Goal: Feedback & Contribution: Leave review/rating

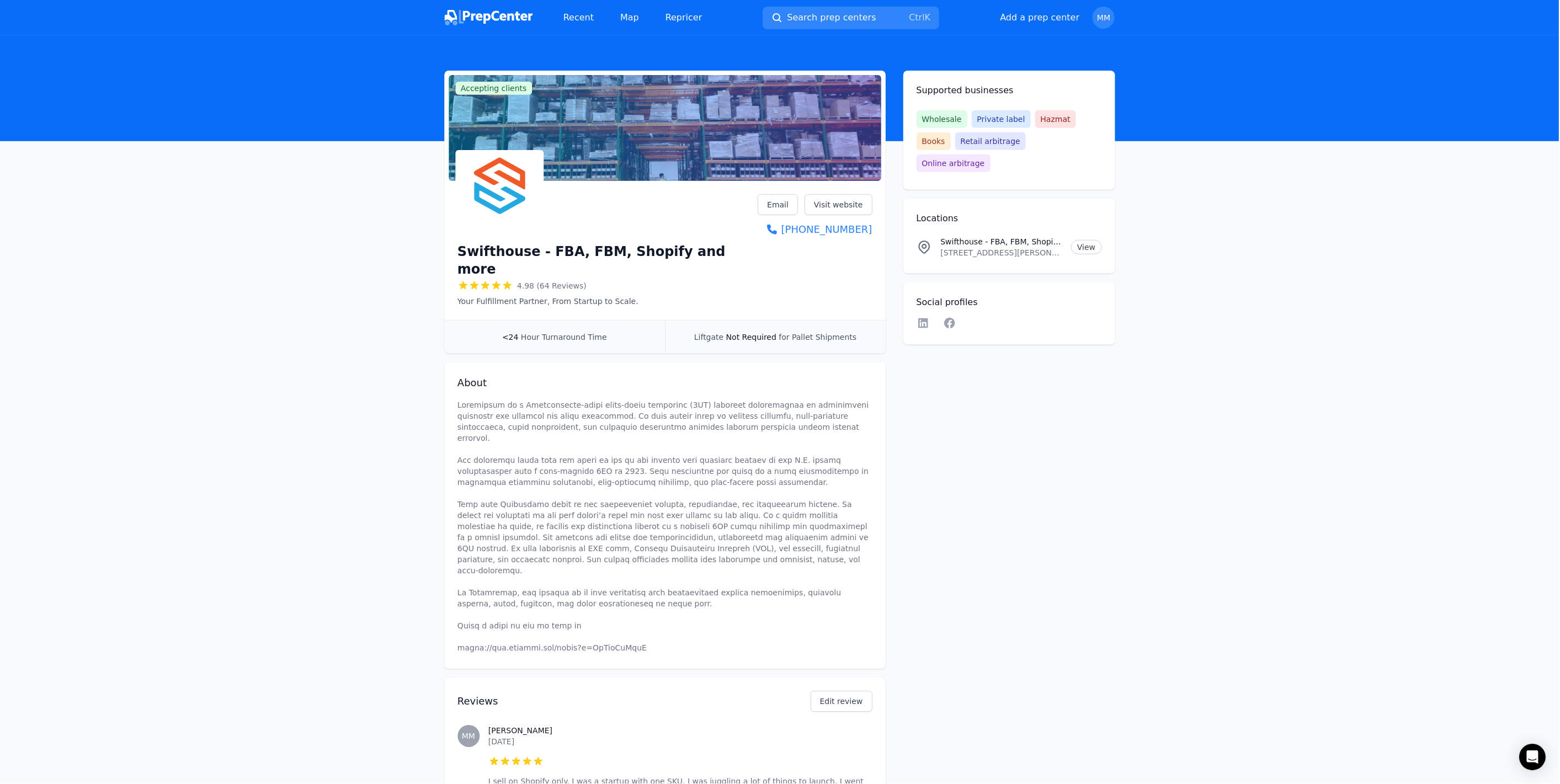
click at [621, 17] on link "Map" at bounding box center [630, 17] width 36 height 22
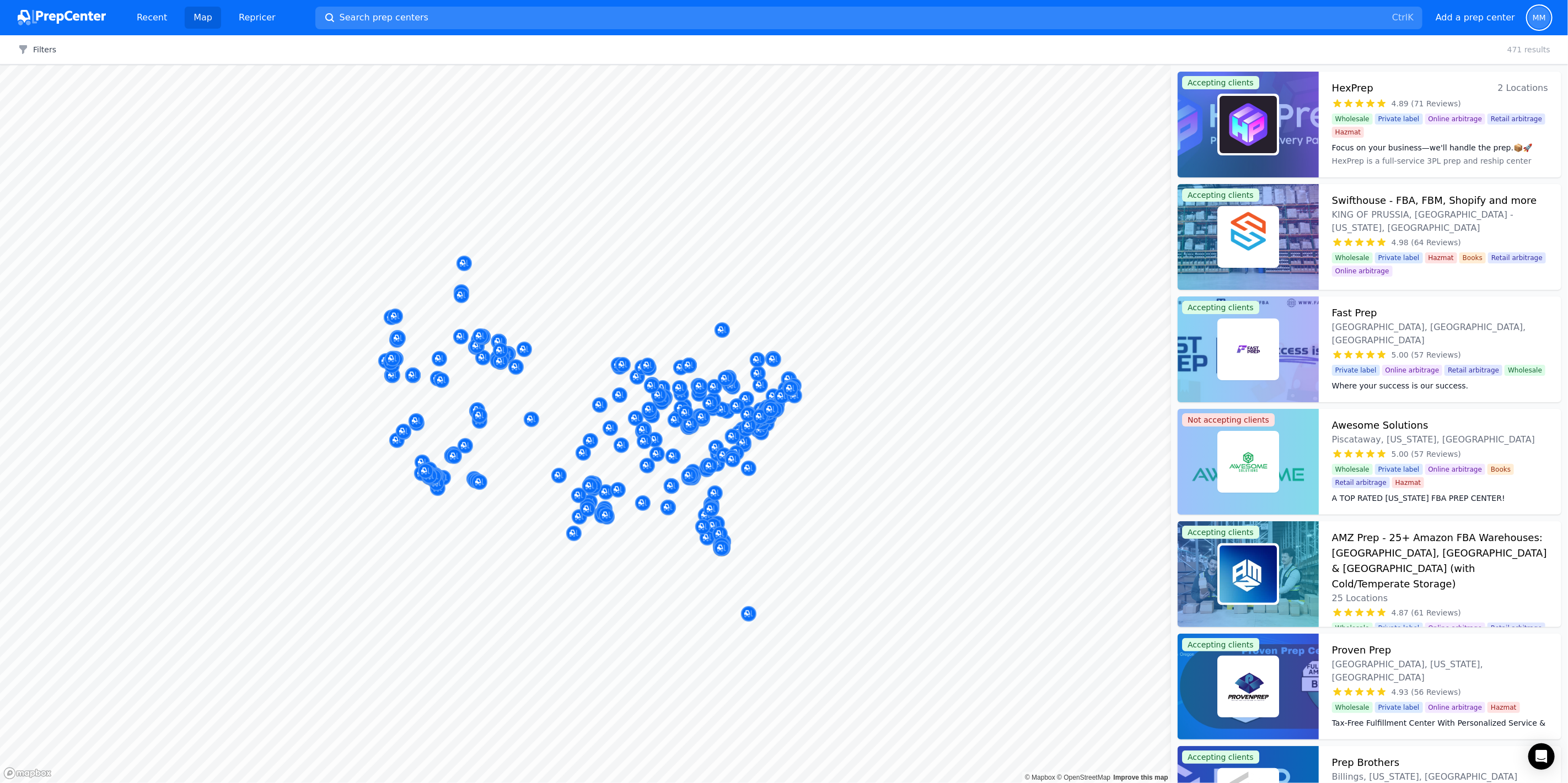
click at [1541, 18] on span "MM" at bounding box center [1539, 18] width 13 height 8
click at [1436, 110] on p "Sign out" at bounding box center [1471, 111] width 137 height 11
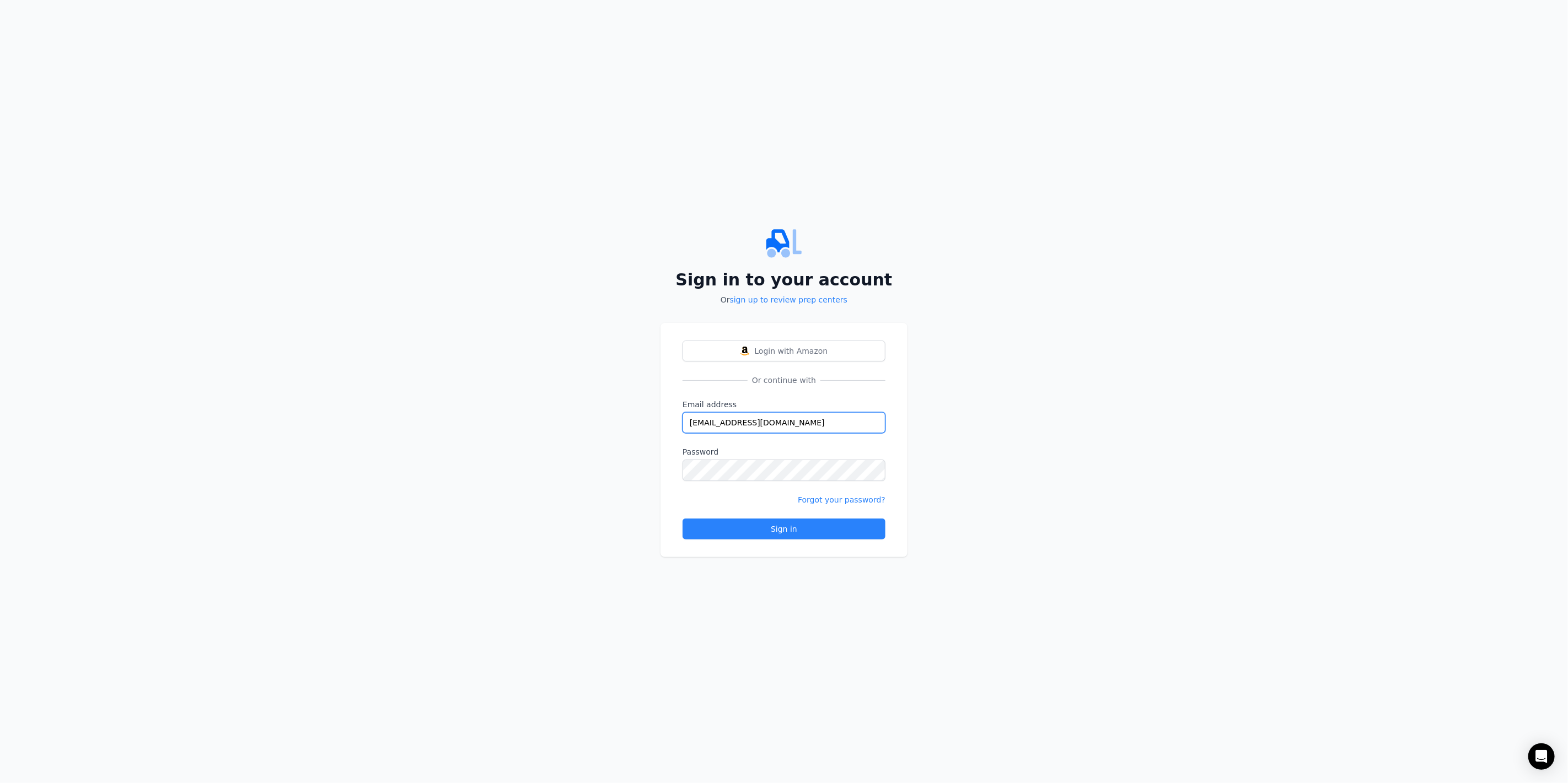
click at [730, 423] on input "[EMAIL_ADDRESS][DOMAIN_NAME]" at bounding box center [783, 423] width 203 height 21
click at [751, 427] on input "[EMAIL_ADDRESS][DOMAIN_NAME]" at bounding box center [783, 423] width 203 height 21
type input "[EMAIL_ADDRESS][DOMAIN_NAME]"
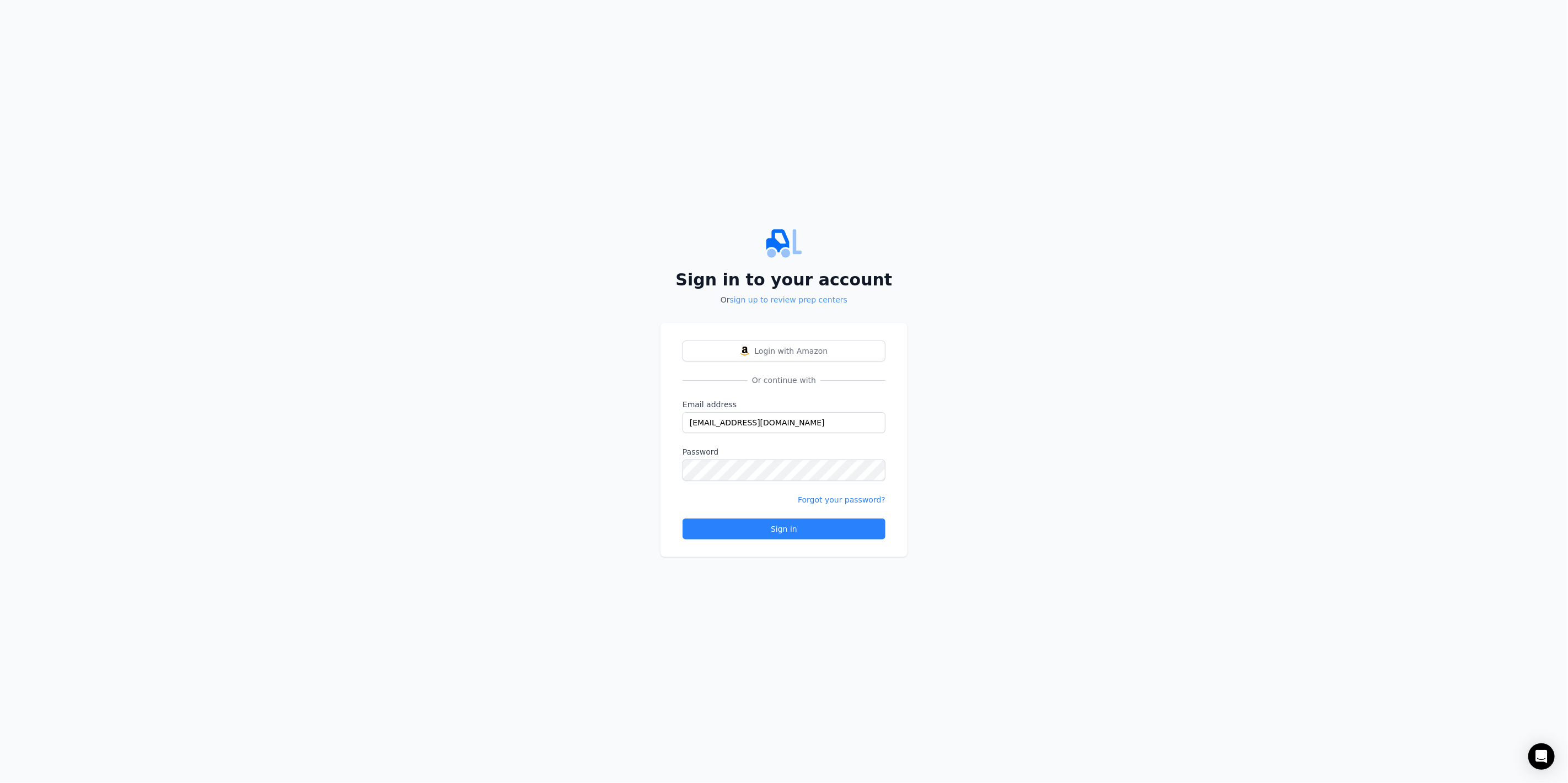
click at [784, 298] on link "sign up to review prep centers" at bounding box center [788, 300] width 118 height 9
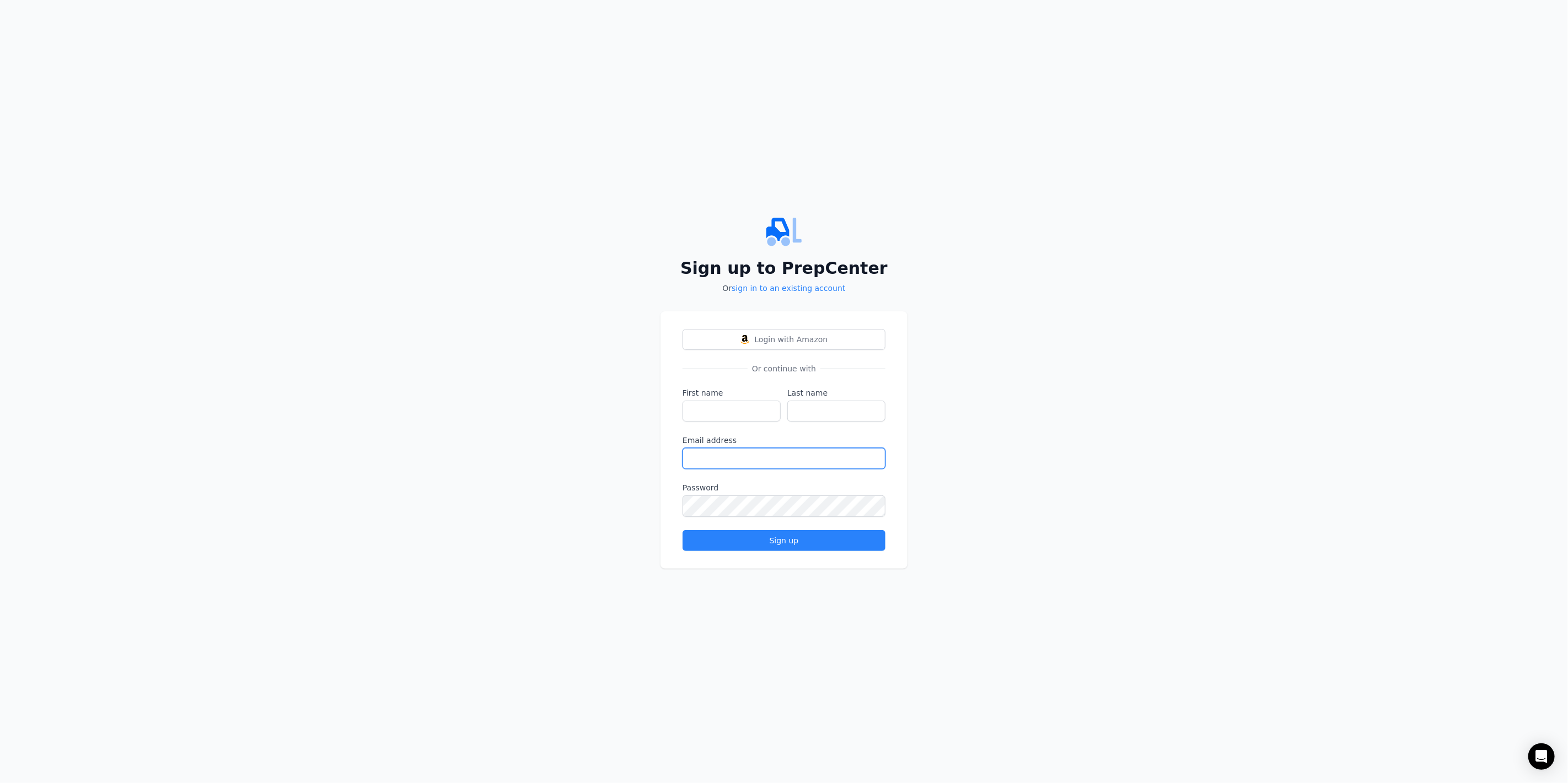
type input "[EMAIL_ADDRESS][DOMAIN_NAME]"
click at [726, 417] on input "First name" at bounding box center [731, 411] width 98 height 21
type input "Jack"
type input "Wanderer"
click at [705, 445] on label "Email address" at bounding box center [783, 440] width 203 height 11
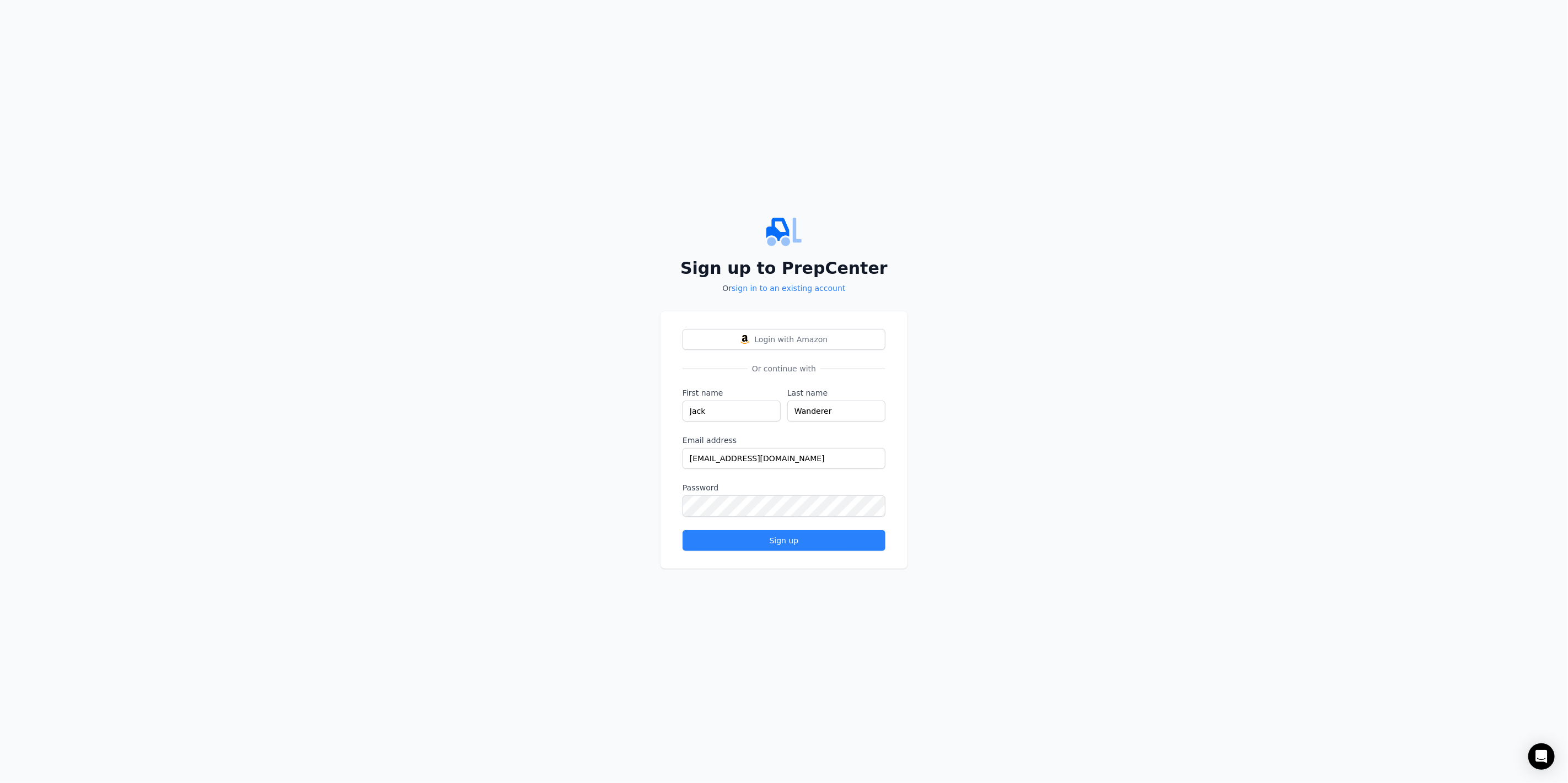
click at [705, 448] on input "[EMAIL_ADDRESS][DOMAIN_NAME]" at bounding box center [783, 458] width 203 height 21
click at [699, 465] on input "[EMAIL_ADDRESS][DOMAIN_NAME]" at bounding box center [783, 458] width 203 height 21
paste input "."
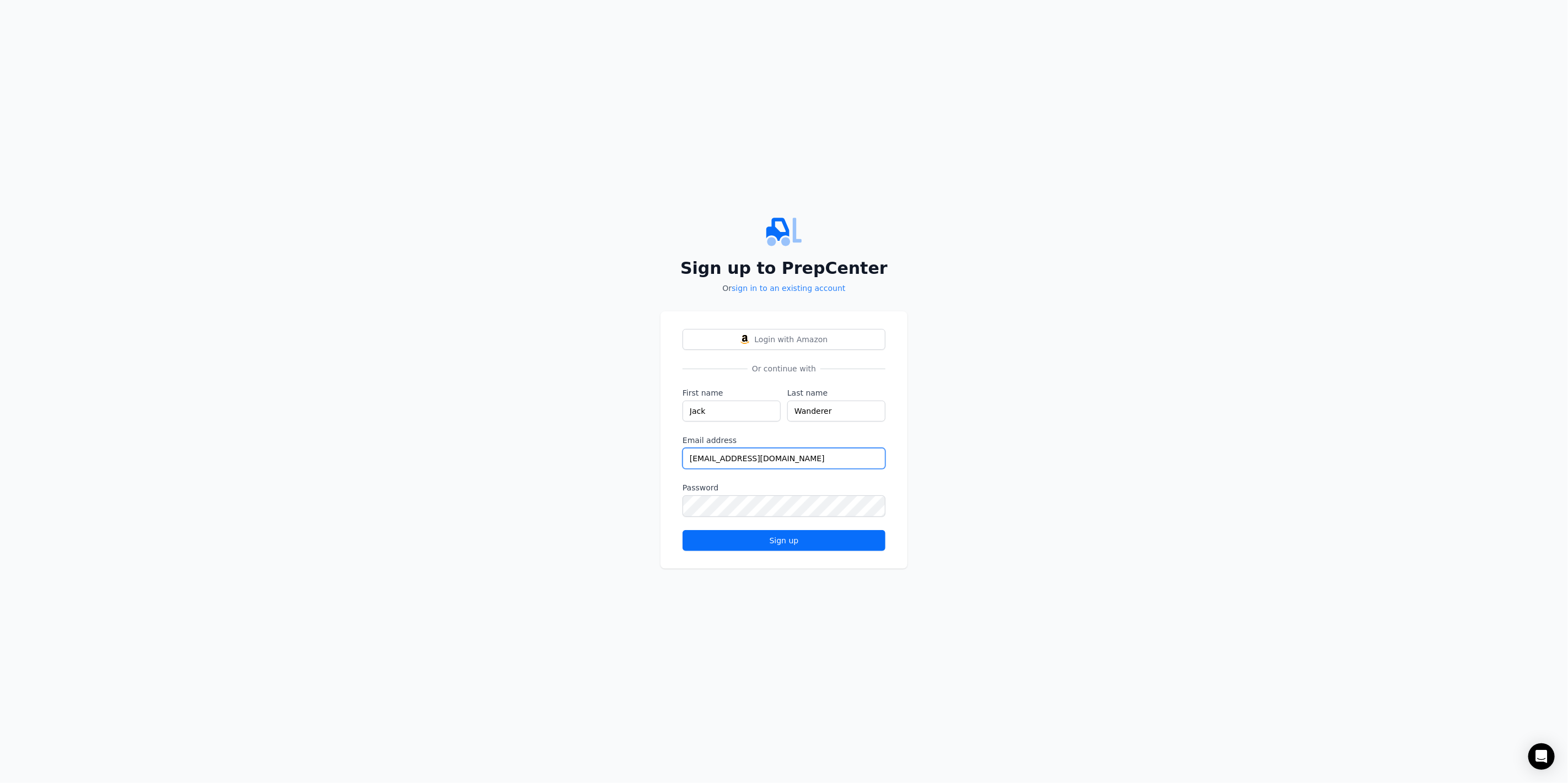
type input "[EMAIL_ADDRESS][DOMAIN_NAME]"
click at [732, 541] on div "Sign up" at bounding box center [784, 540] width 184 height 11
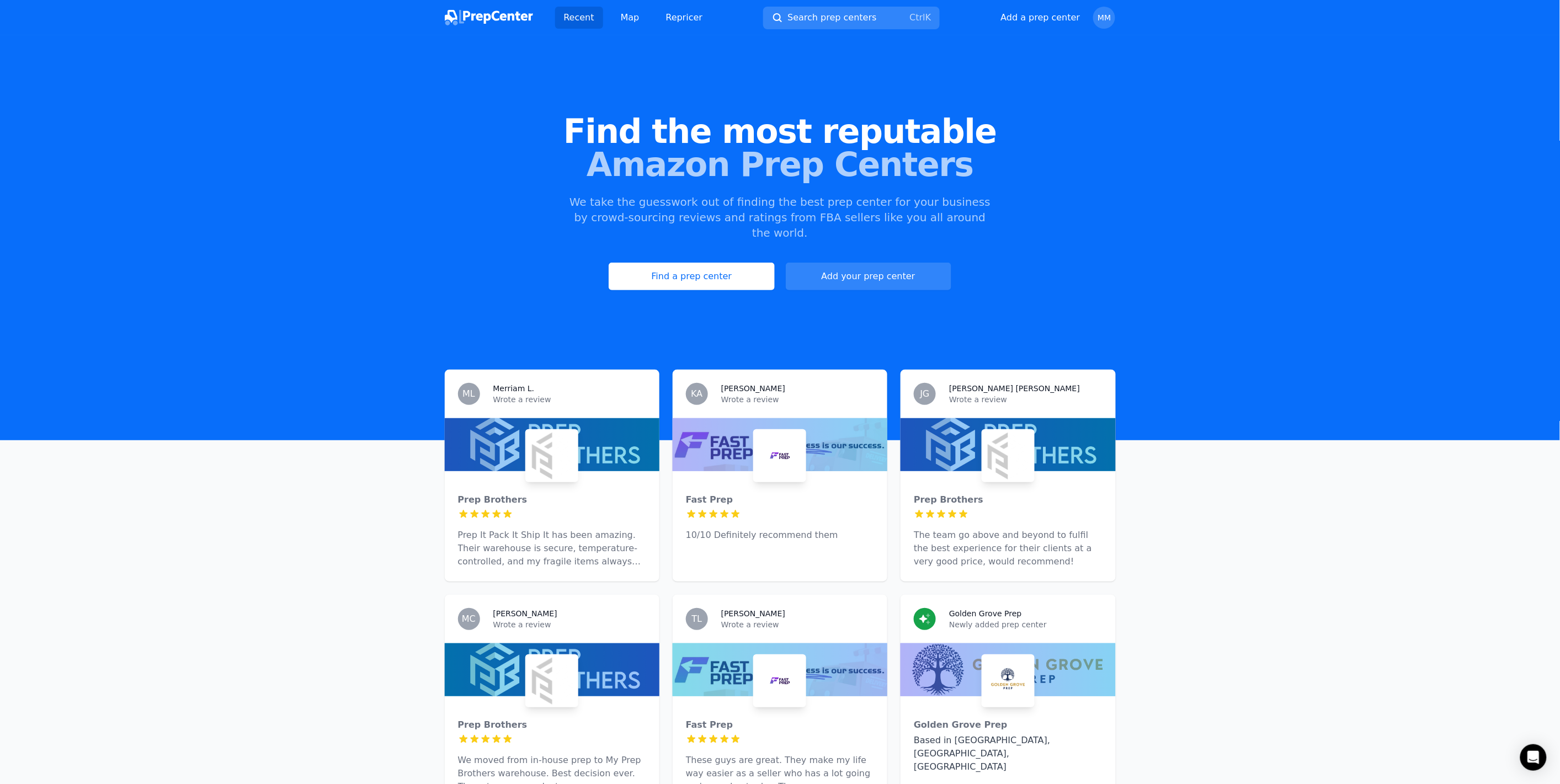
click at [626, 32] on div "Recent Map Repricer Search prep centers Ctrl K Open main menu Add a prep center…" at bounding box center [780, 17] width 671 height 35
click at [629, 19] on link "Map" at bounding box center [630, 17] width 36 height 22
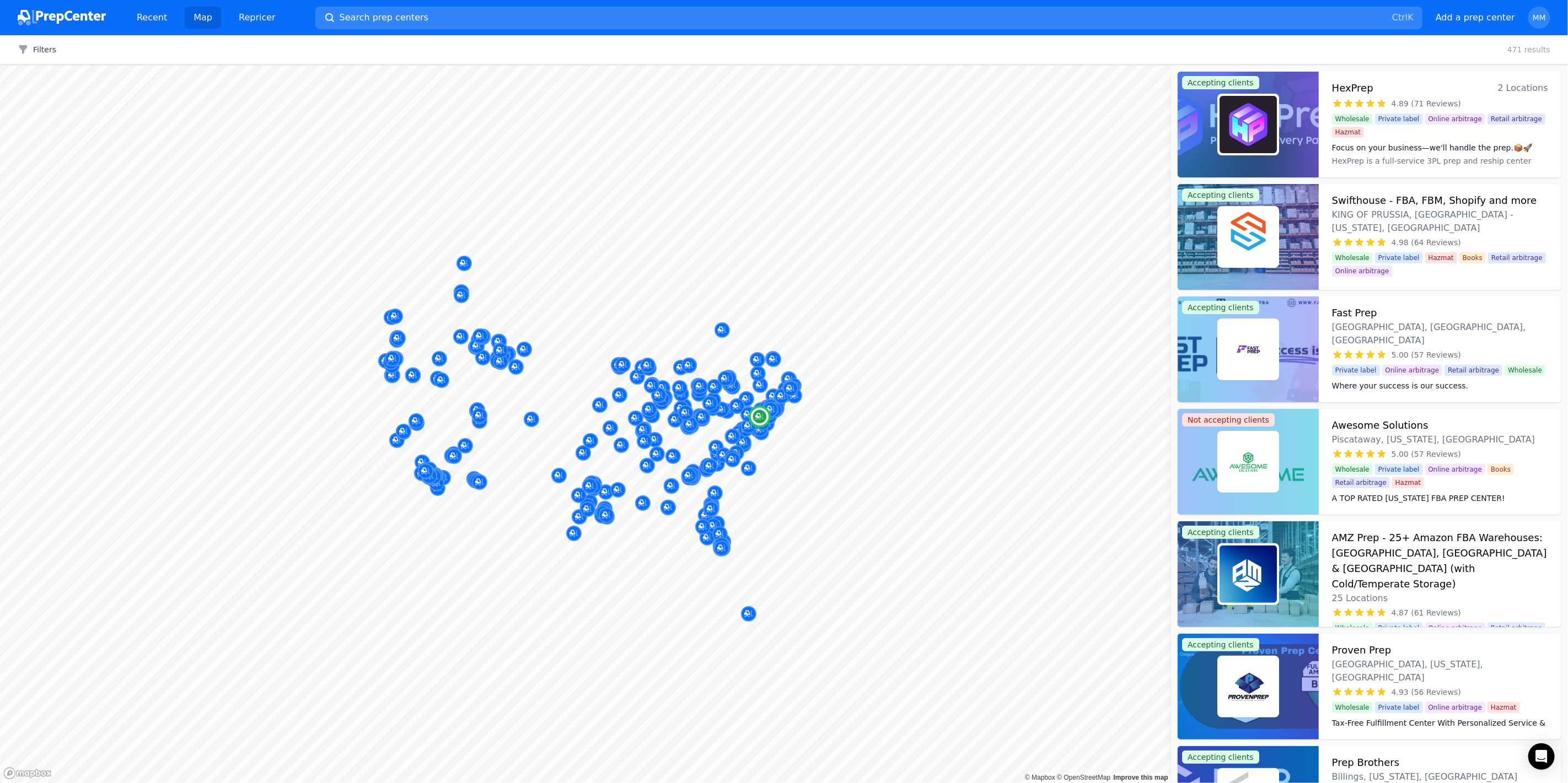
click at [1402, 237] on span "4.98 (64 Reviews)" at bounding box center [1426, 242] width 70 height 11
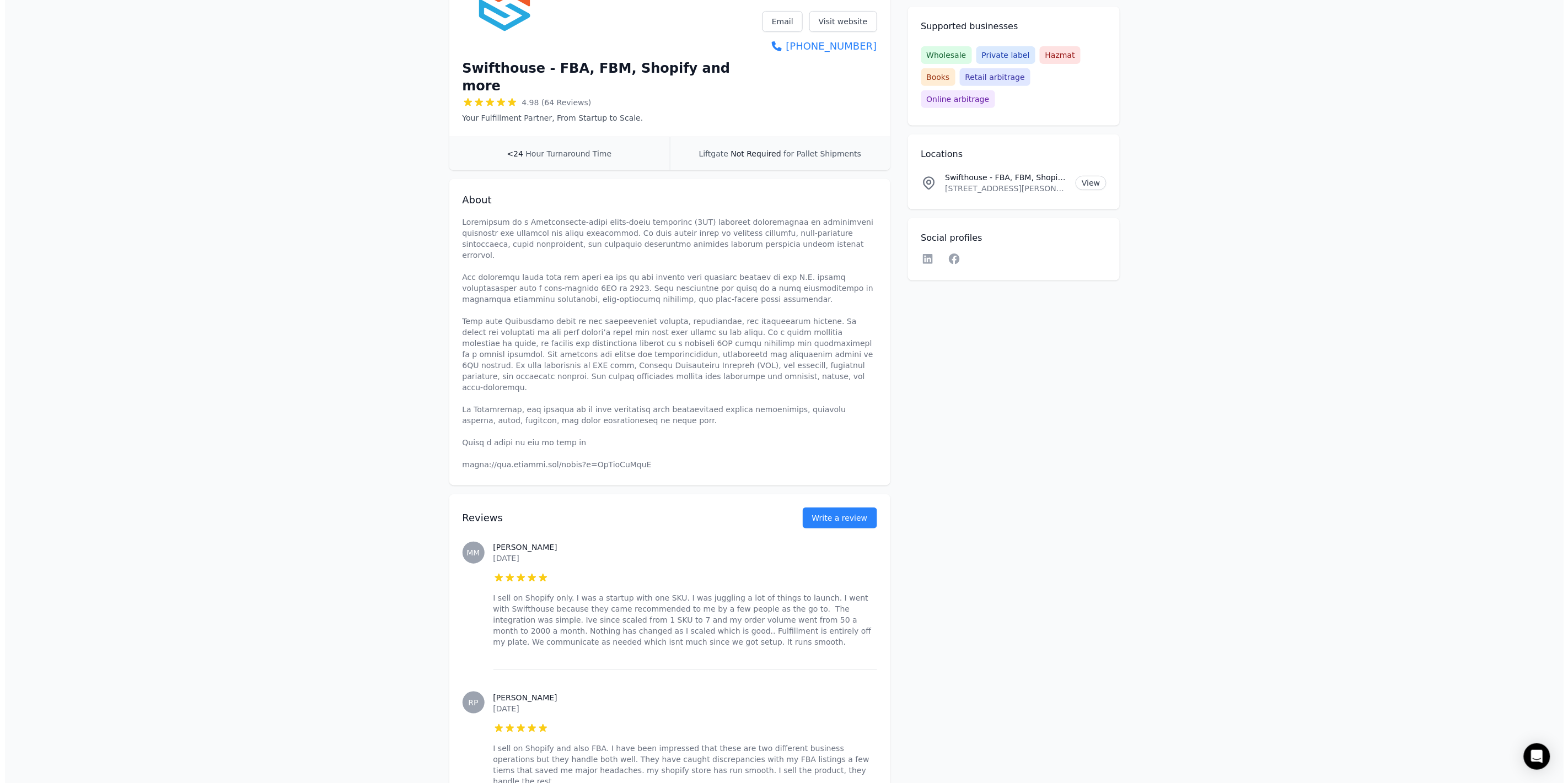
scroll to position [183, 0]
click at [854, 507] on button "Write a review" at bounding box center [835, 517] width 74 height 21
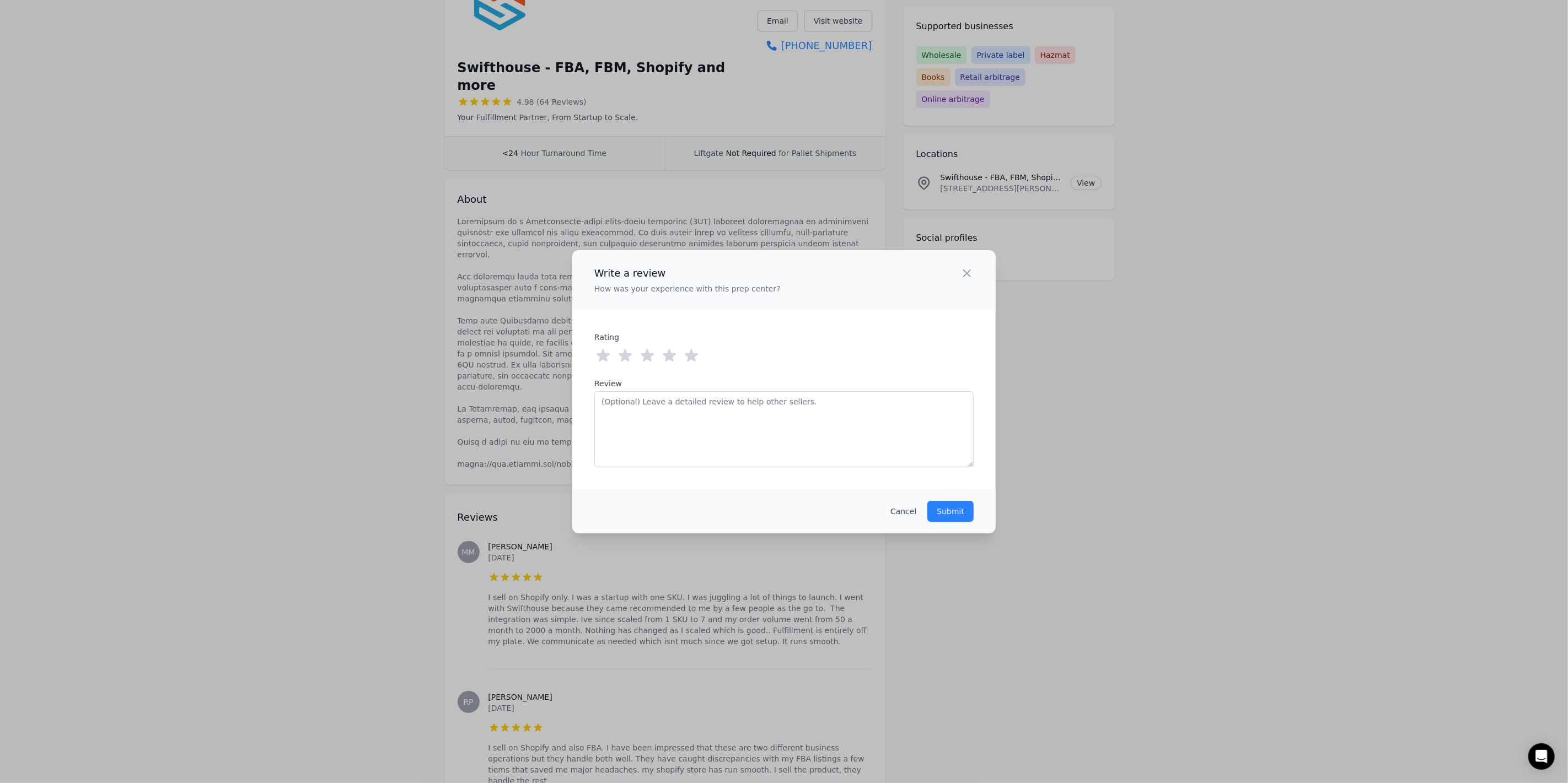
click at [693, 354] on icon at bounding box center [691, 355] width 13 height 13
click at [699, 428] on textarea "Review" at bounding box center [783, 429] width 379 height 76
drag, startPoint x: 758, startPoint y: 402, endPoint x: 757, endPoint y: 415, distance: 13.0
click at [753, 419] on textarea "I have a good relationship with them. I do a [PERSON_NAME] thousand units a mon…" at bounding box center [783, 429] width 379 height 76
click at [761, 406] on textarea "I have a good relationship with them. I do a [PERSON_NAME] thousand units a mon…" at bounding box center [783, 429] width 379 height 76
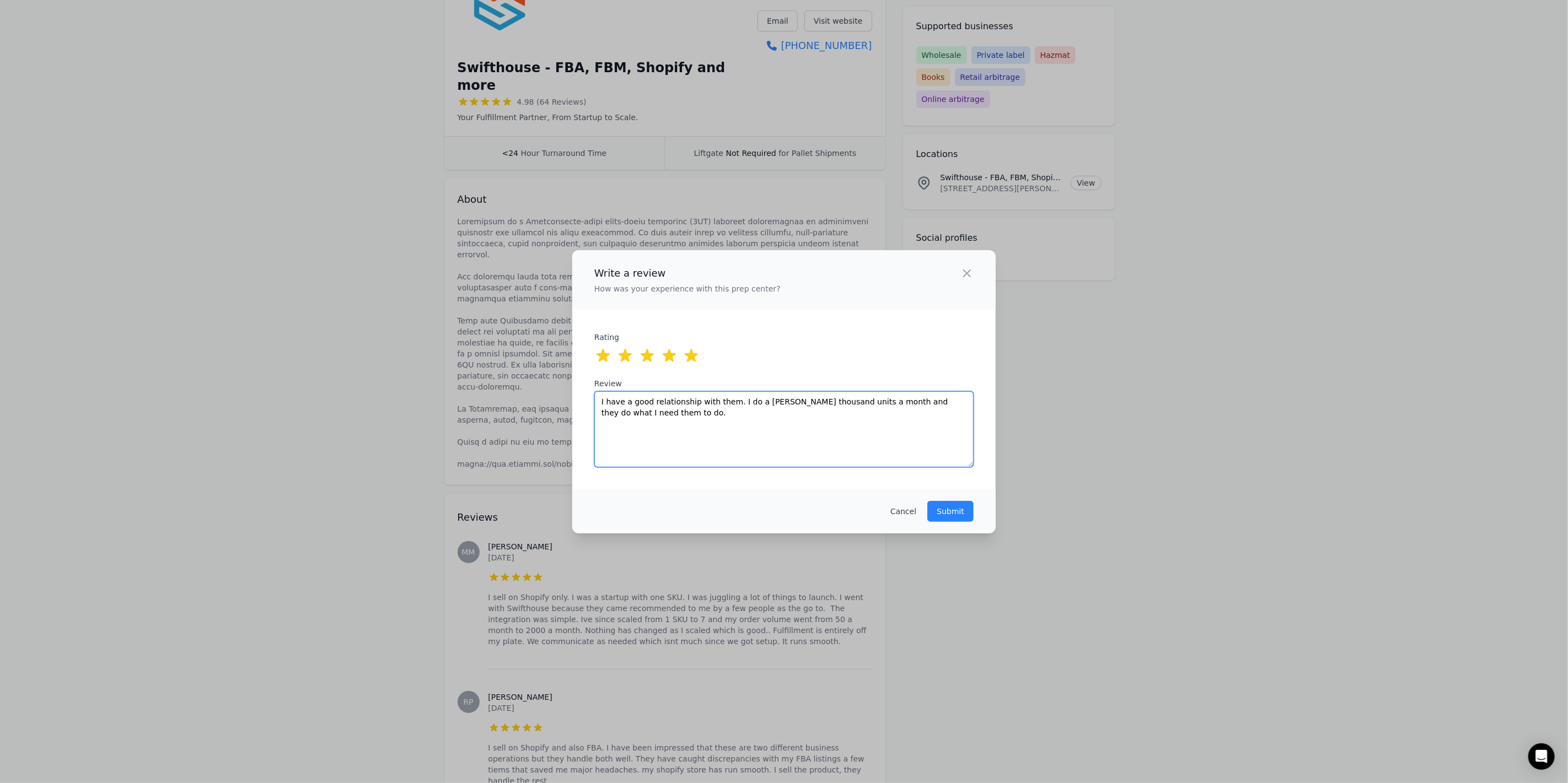
click at [761, 406] on textarea "I have a good relationship with them. I do a [PERSON_NAME] thousand units a mon…" at bounding box center [783, 429] width 379 height 76
click at [855, 403] on textarea "I have a good relationship with them. I do a couple thousand units a month and …" at bounding box center [783, 429] width 379 height 76
click at [859, 399] on textarea "I have a good relationship with them. I do a couple thousand units a month and …" at bounding box center [783, 429] width 379 height 76
type textarea "I have a good relationship with them. I do a couple thousand units a month all …"
click at [948, 506] on p "Submit" at bounding box center [950, 511] width 27 height 11
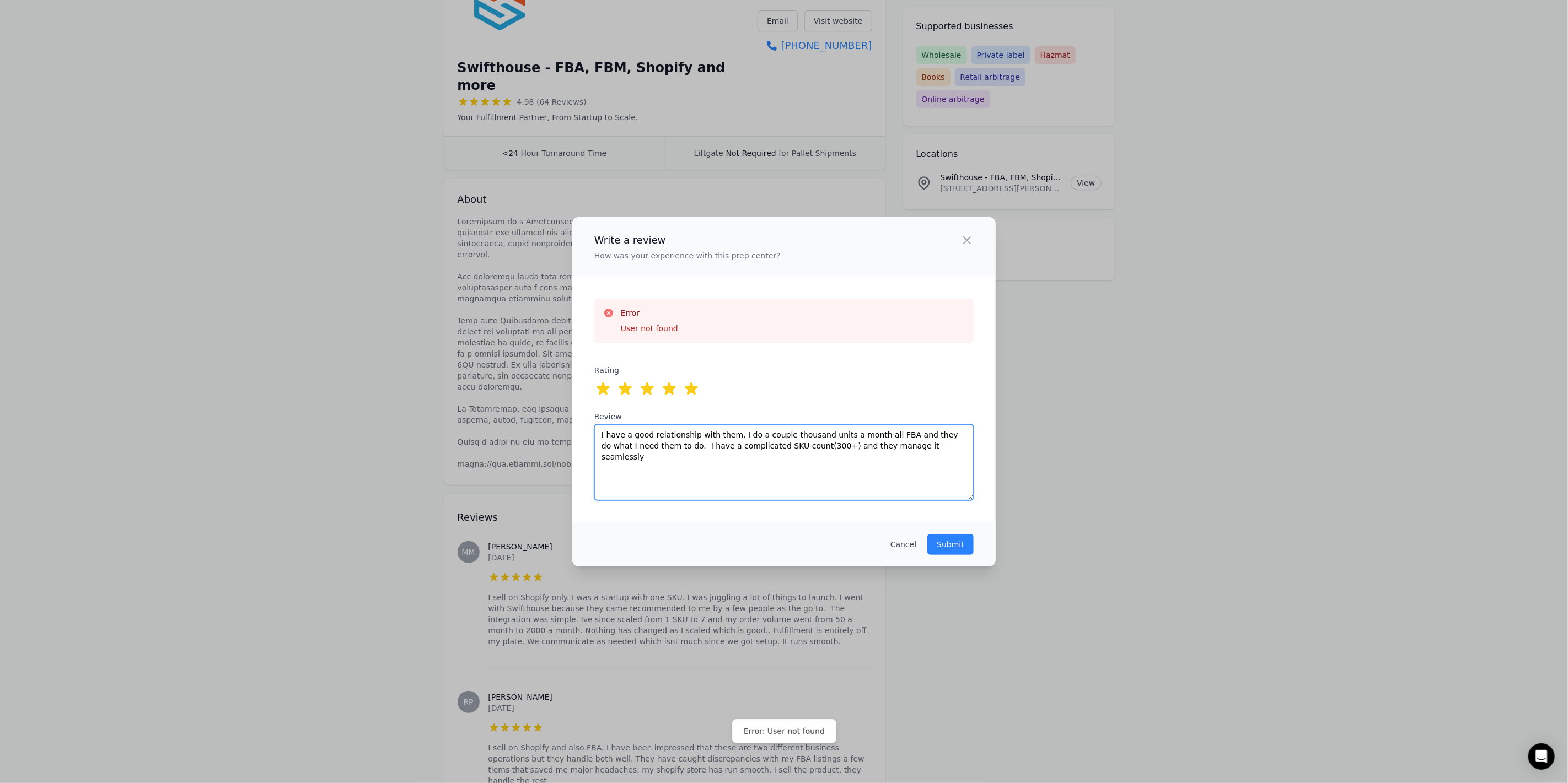
click at [842, 461] on textarea "I have a good relationship with them. I do a couple thousand units a month all …" at bounding box center [783, 462] width 379 height 76
click at [857, 449] on textarea "I have a good relationship with them. I do a couple thousand units a month all …" at bounding box center [783, 462] width 379 height 76
drag, startPoint x: 946, startPoint y: 542, endPoint x: 943, endPoint y: 536, distance: 6.7
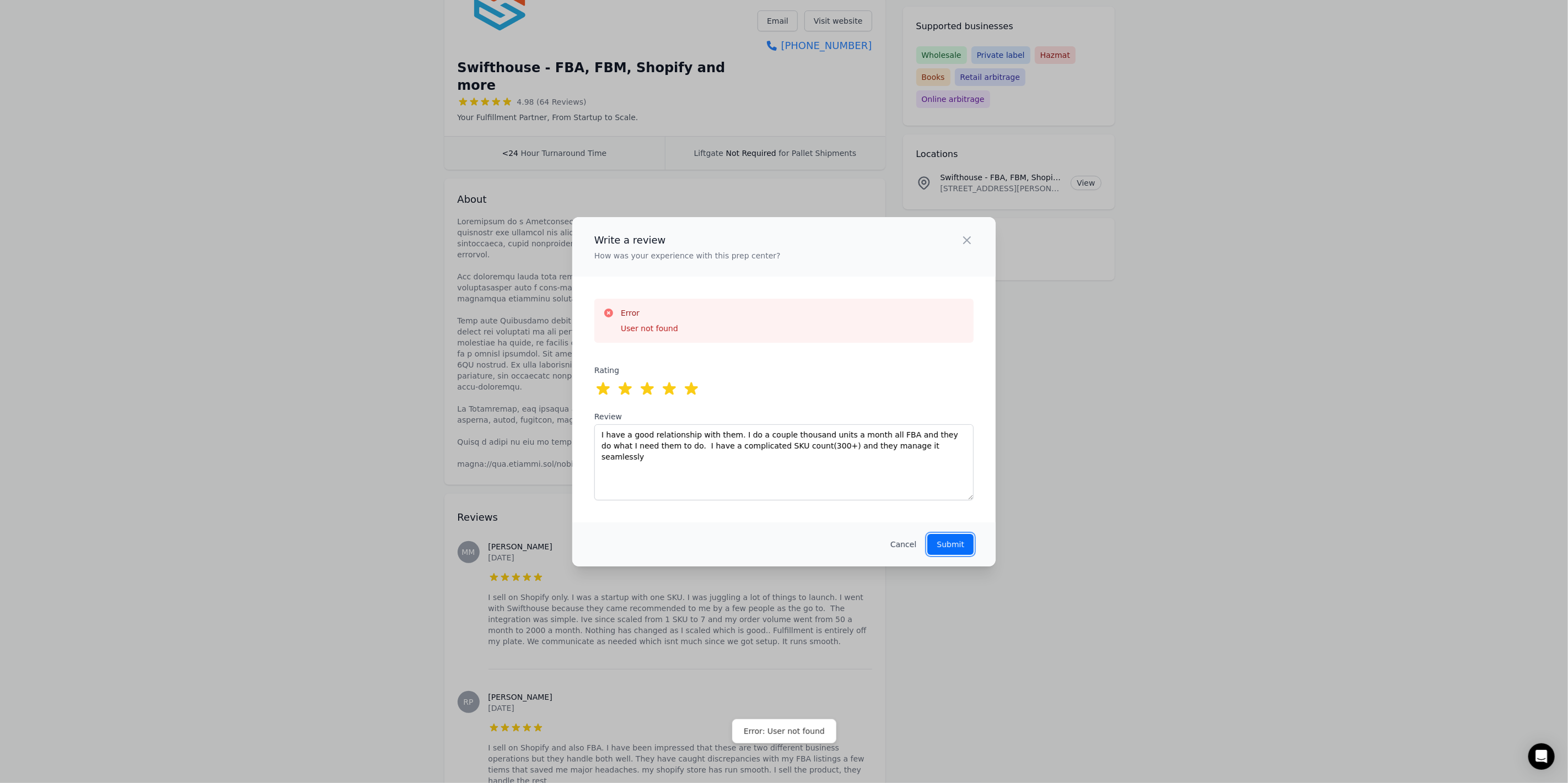
click at [947, 542] on p "Submit" at bounding box center [950, 544] width 27 height 11
